Goal: Task Accomplishment & Management: Manage account settings

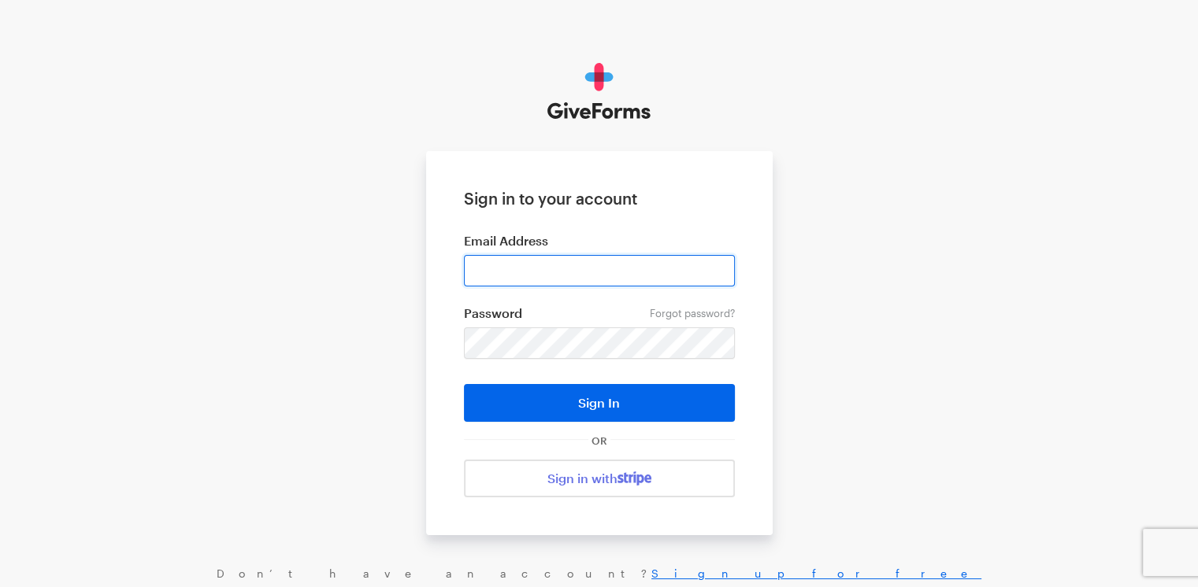
click at [604, 280] on input "email" at bounding box center [599, 270] width 271 height 31
paste input "mailto:daniel@giveforms.com"
drag, startPoint x: 516, startPoint y: 271, endPoint x: 433, endPoint y: 275, distance: 83.5
click at [433, 275] on form "Sign in to your account Email Address mailto:daniel@giveforms.com Forgot passwo…" at bounding box center [599, 343] width 346 height 384
type input "[PERSON_NAME][EMAIL_ADDRESS][DOMAIN_NAME]"
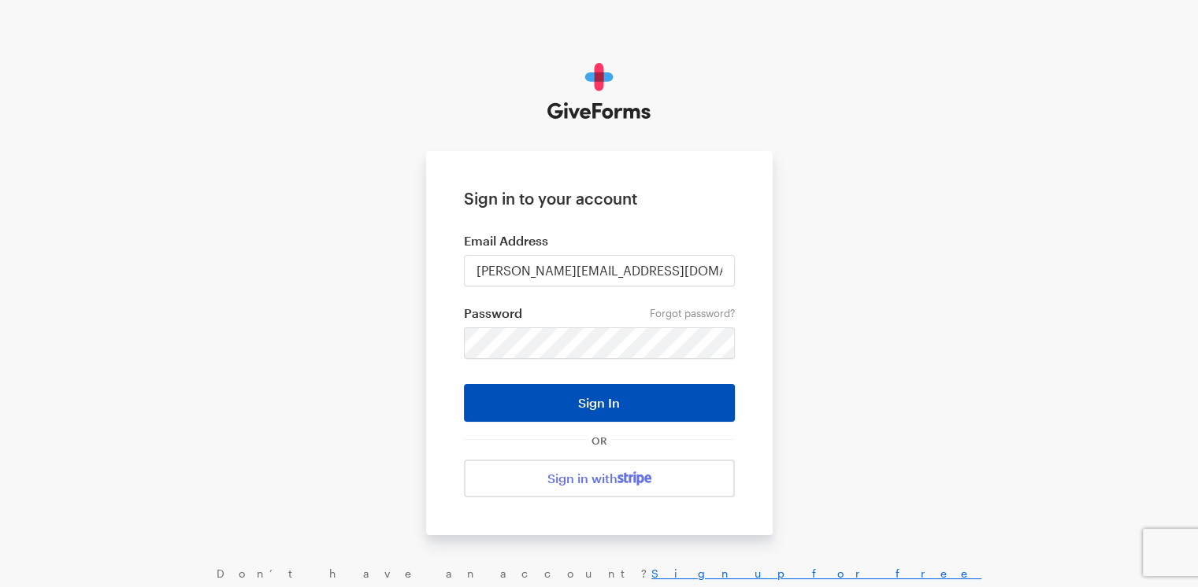
click at [615, 402] on button "Sign In" at bounding box center [599, 403] width 271 height 38
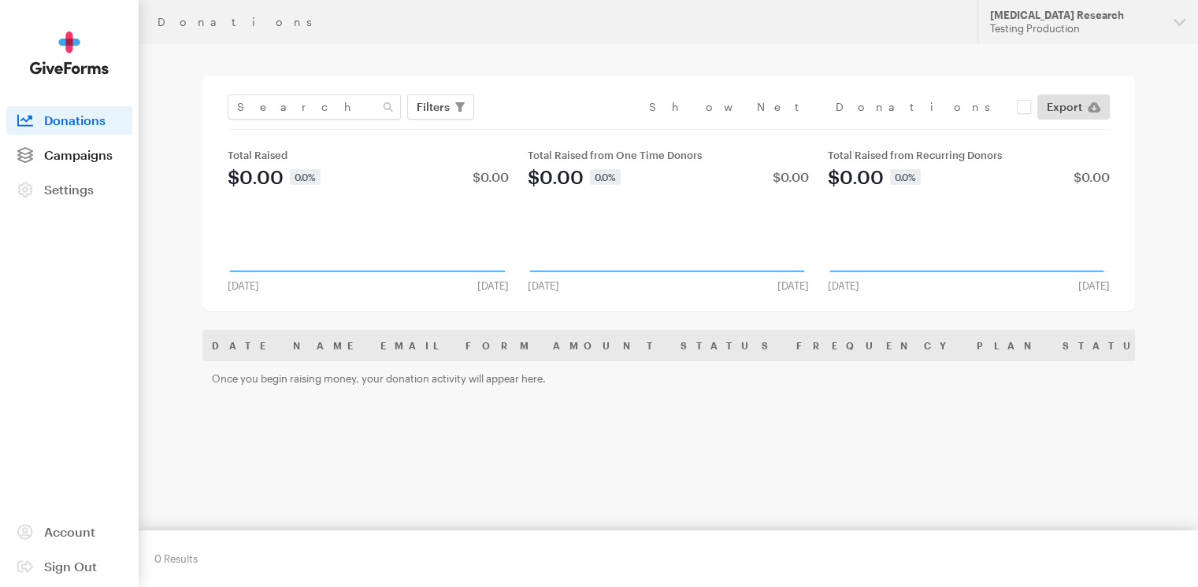
click at [91, 158] on span "Campaigns" at bounding box center [78, 154] width 68 height 15
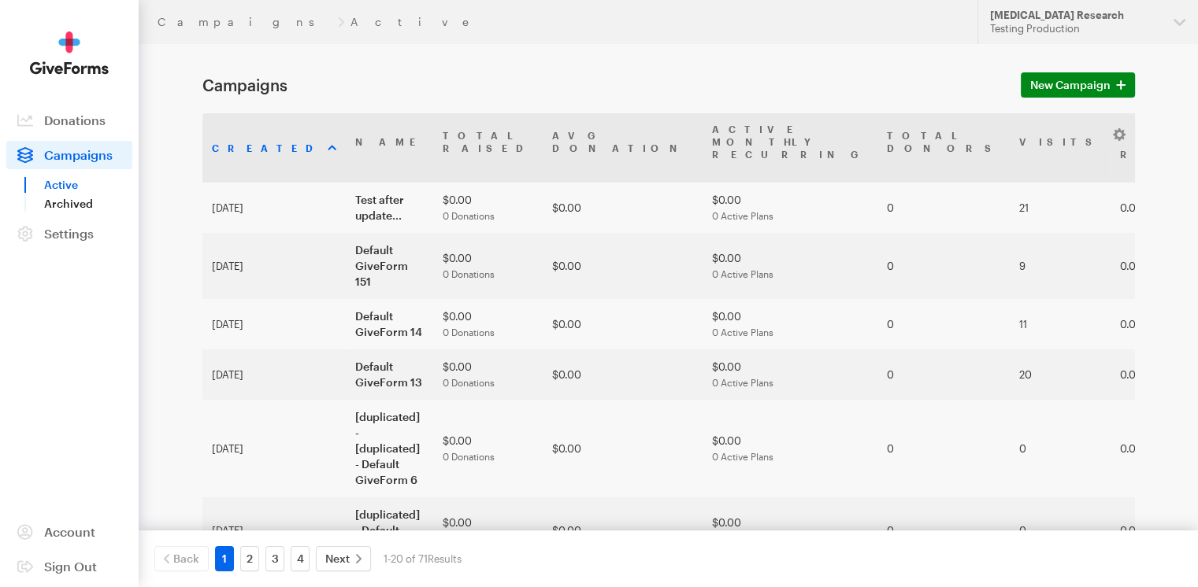
click at [72, 209] on link "Archived" at bounding box center [88, 203] width 88 height 19
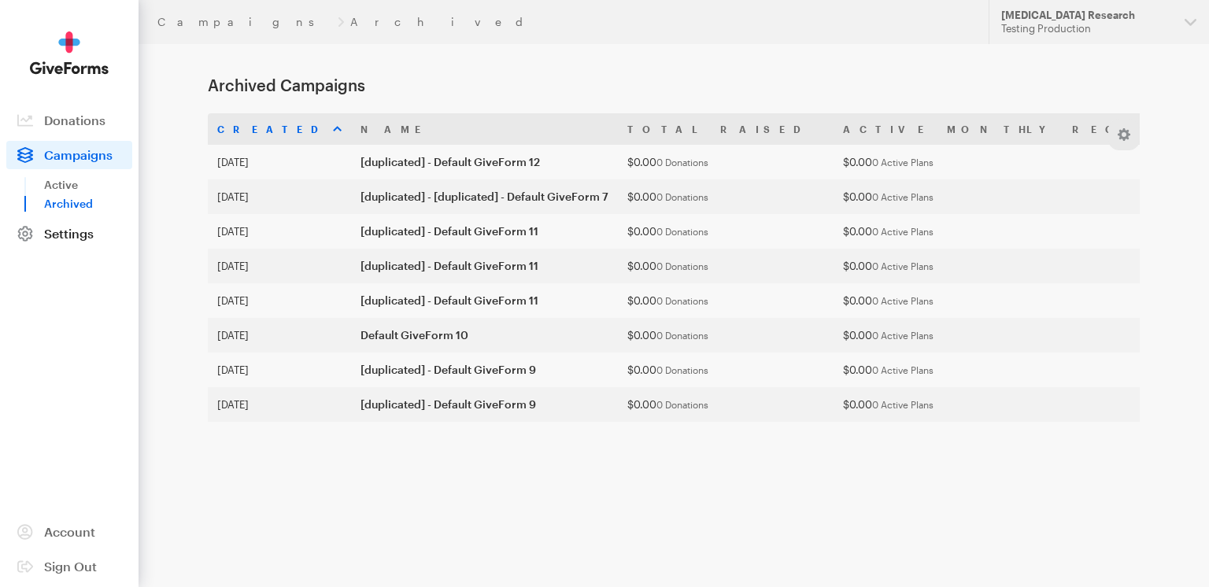
click at [68, 238] on span "Settings" at bounding box center [69, 233] width 50 height 15
